Goal: Check status: Check status

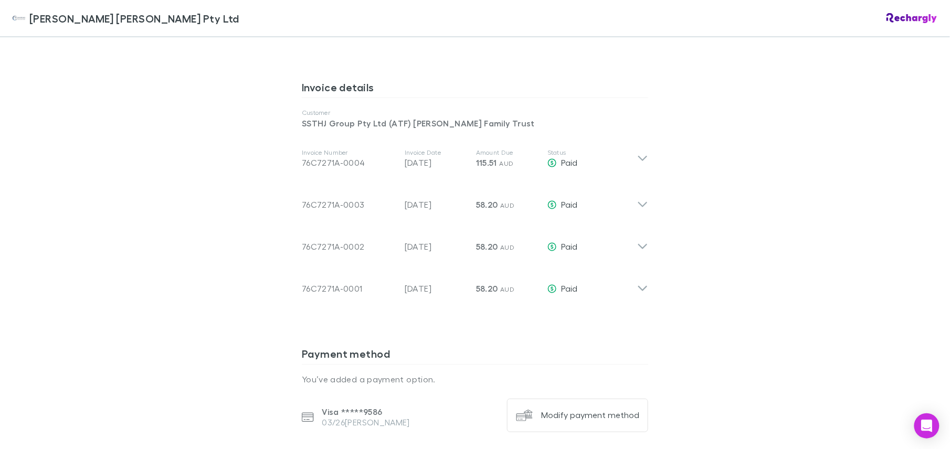
scroll to position [559, 0]
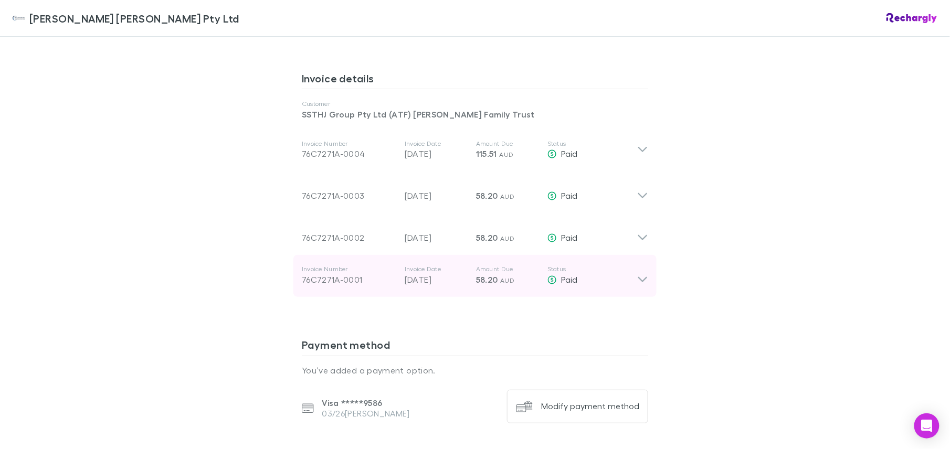
click at [638, 278] on icon at bounding box center [642, 280] width 9 height 5
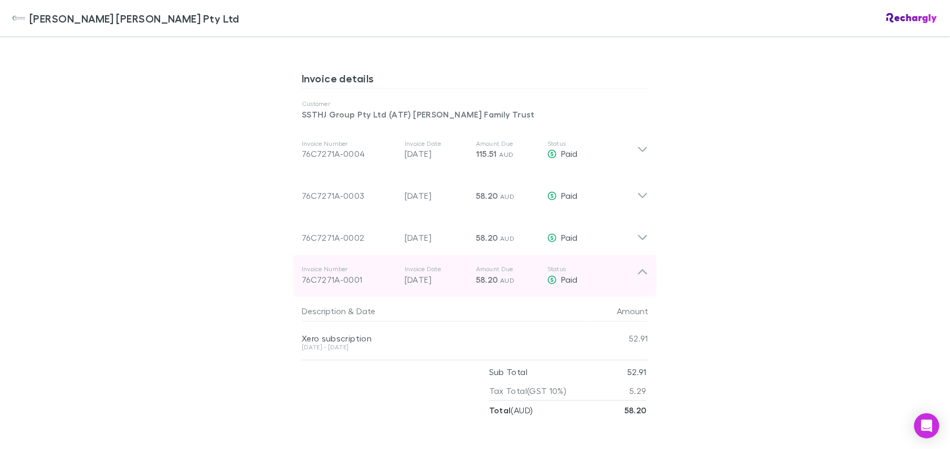
click at [637, 266] on icon at bounding box center [642, 276] width 11 height 21
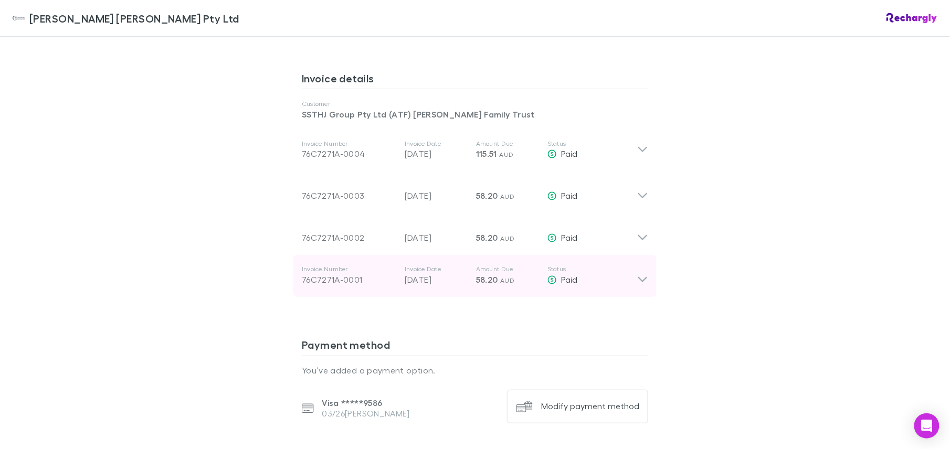
click at [513, 274] on p "58.20 AUD" at bounding box center [507, 280] width 63 height 13
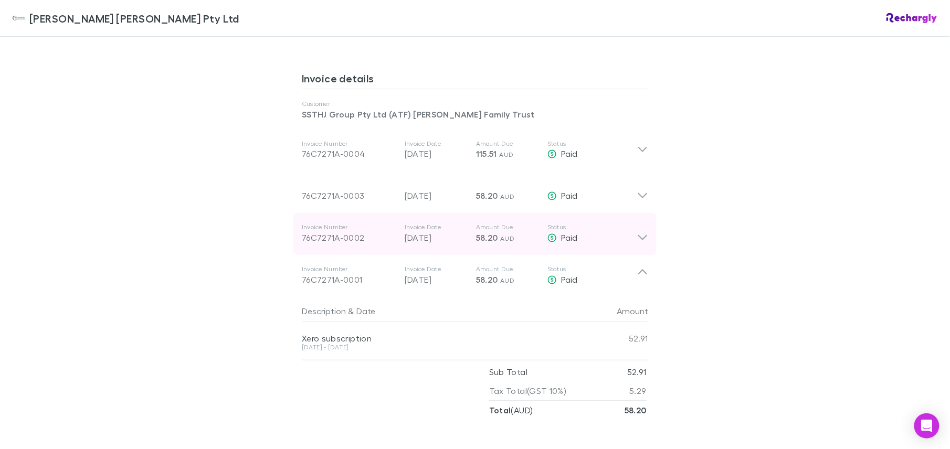
click at [638, 224] on icon at bounding box center [642, 234] width 11 height 21
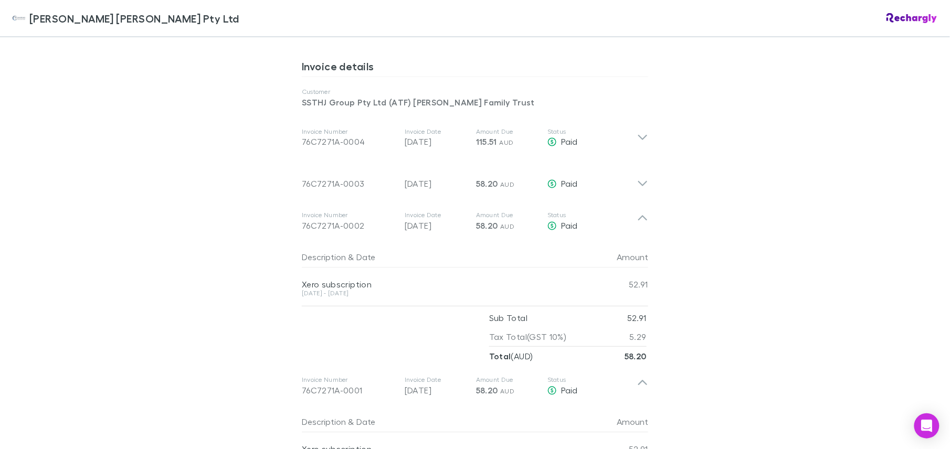
scroll to position [502, 0]
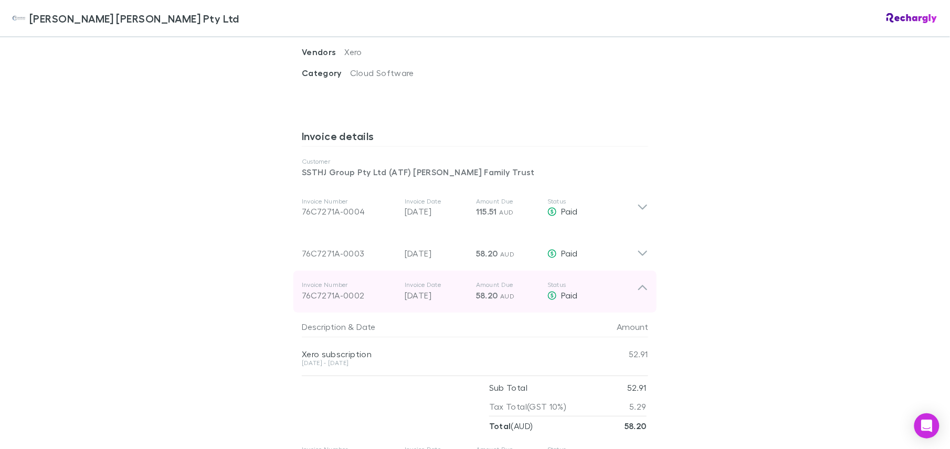
click at [639, 281] on icon at bounding box center [642, 291] width 11 height 21
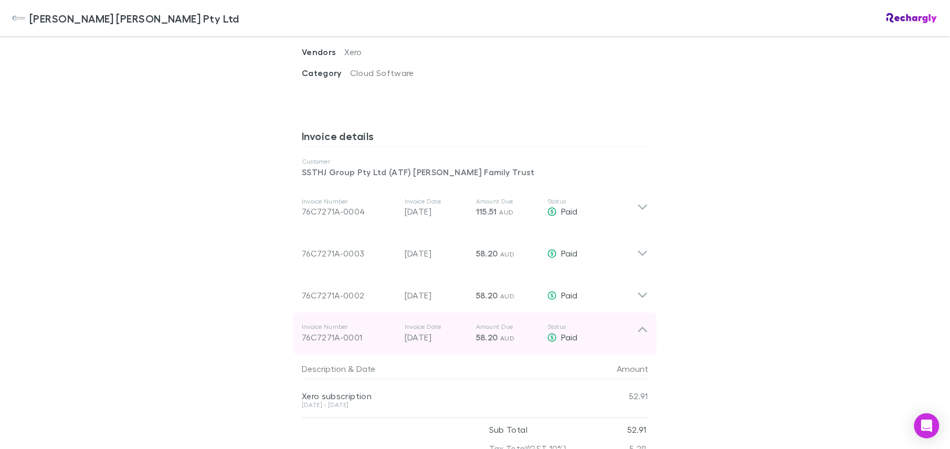
click at [638, 327] on icon at bounding box center [642, 329] width 9 height 5
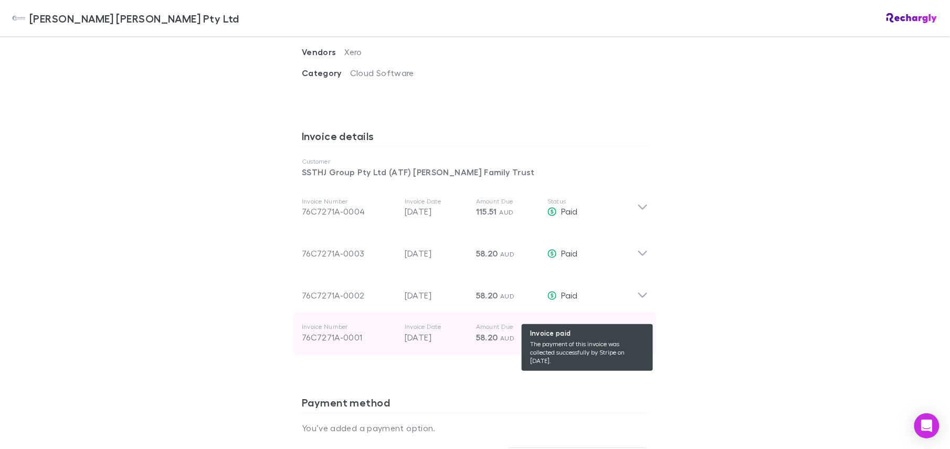
click at [631, 332] on div "Paid" at bounding box center [592, 338] width 90 height 13
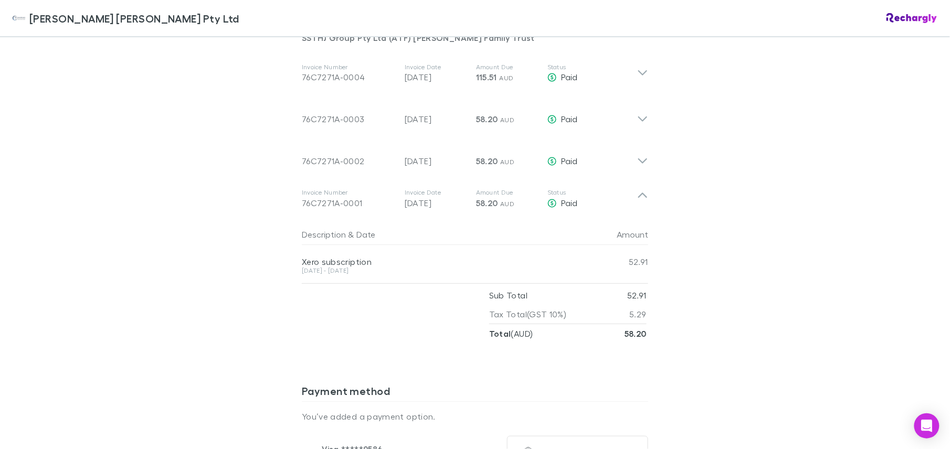
scroll to position [641, 0]
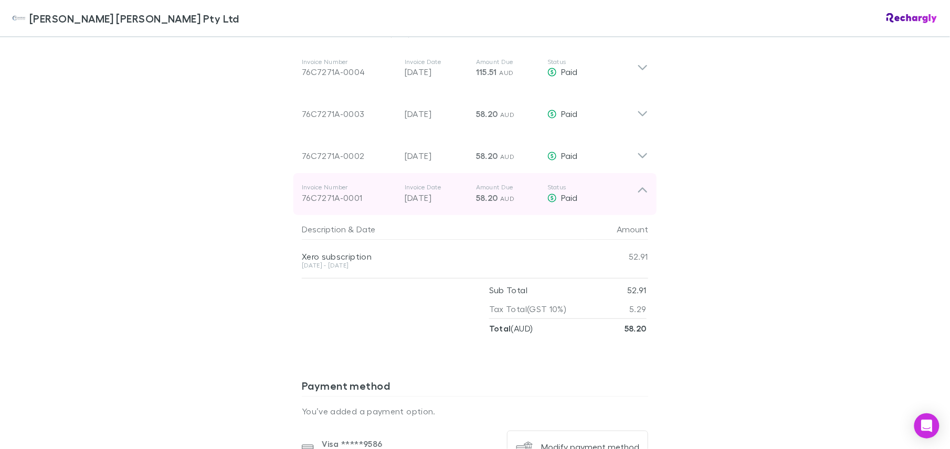
click at [640, 184] on icon at bounding box center [642, 194] width 11 height 21
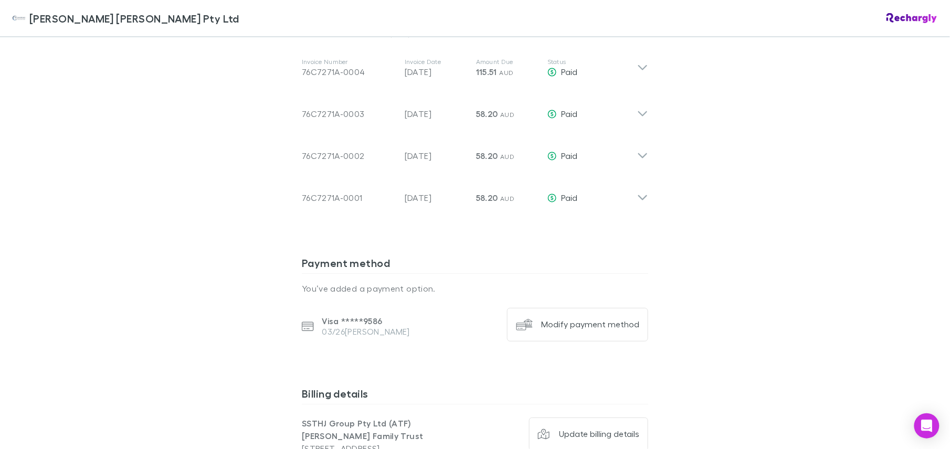
scroll to position [571, 0]
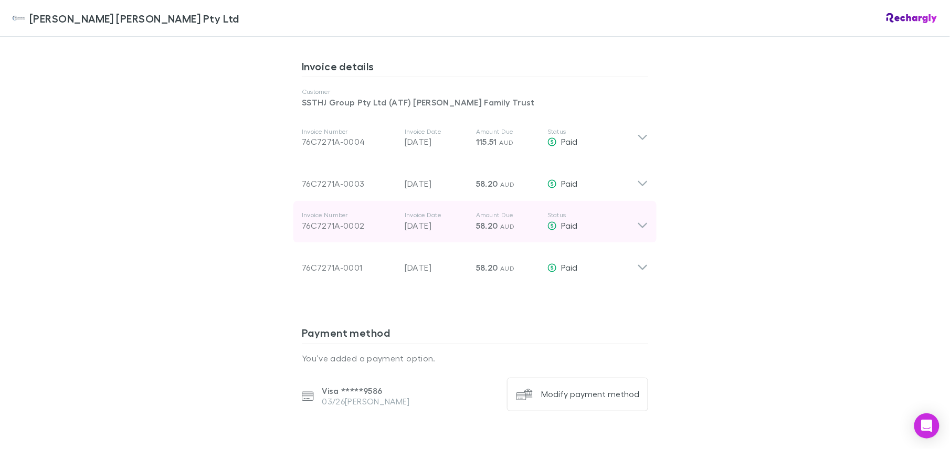
click at [638, 211] on icon at bounding box center [642, 221] width 11 height 21
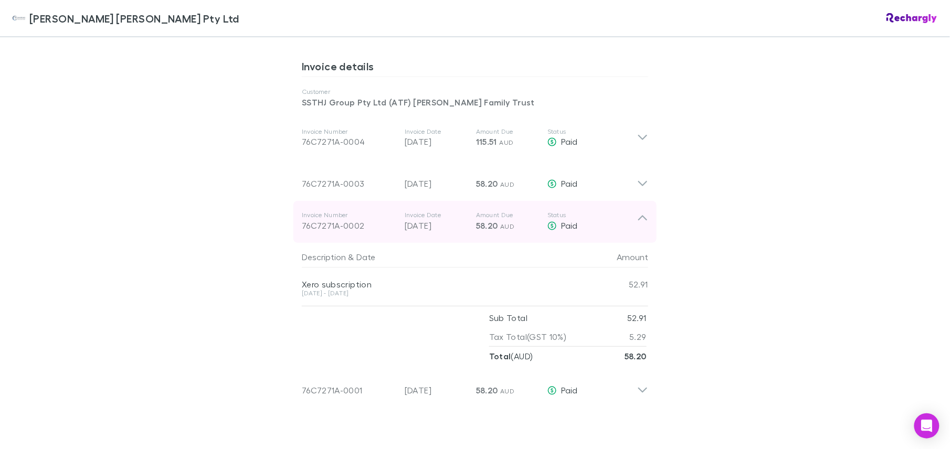
click at [637, 211] on icon at bounding box center [642, 221] width 11 height 21
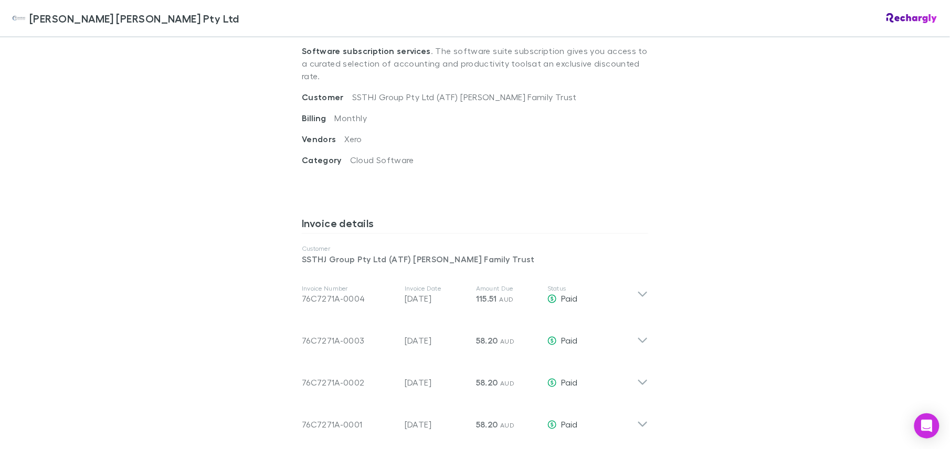
scroll to position [431, 0]
